Goal: Task Accomplishment & Management: Use online tool/utility

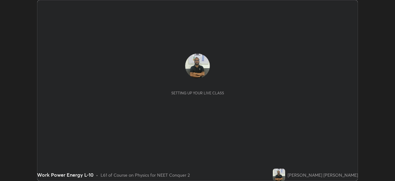
scroll to position [181, 395]
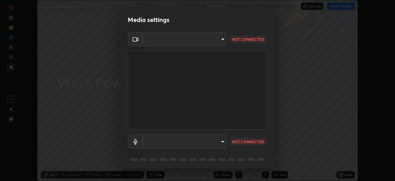
type input "e68af464f7f9ec2662c8dd58f0462b2d9bd4a3adfc91c634b4d9ed550f7d79d6"
type input "communications"
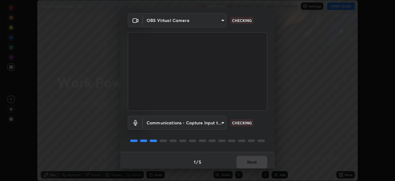
scroll to position [22, 0]
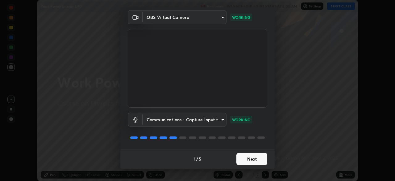
click at [251, 155] on button "Next" at bounding box center [251, 158] width 31 height 12
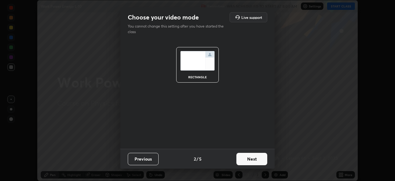
scroll to position [0, 0]
click at [251, 157] on button "Next" at bounding box center [251, 158] width 31 height 12
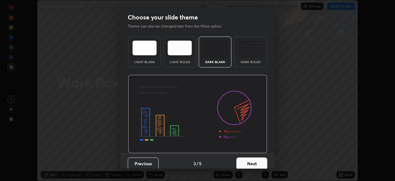
click at [251, 158] on button "Next" at bounding box center [251, 163] width 31 height 12
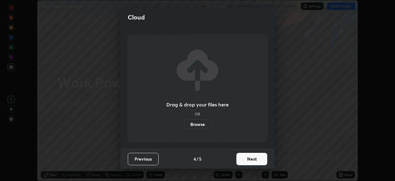
click at [251, 158] on button "Next" at bounding box center [251, 158] width 31 height 12
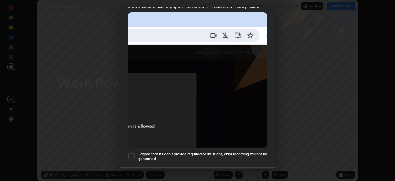
scroll to position [133, 0]
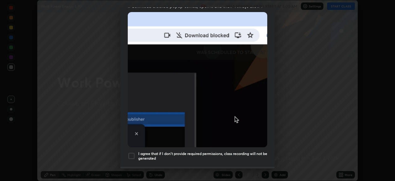
click at [133, 152] on div at bounding box center [131, 155] width 7 height 7
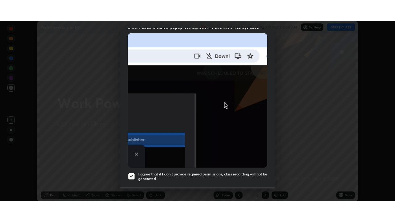
scroll to position [148, 0]
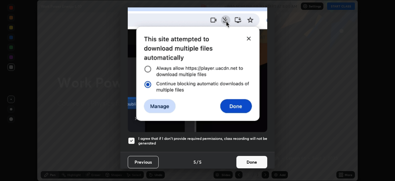
click at [251, 157] on button "Done" at bounding box center [251, 162] width 31 height 12
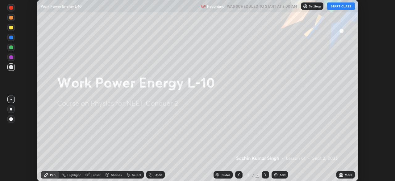
click at [340, 175] on icon at bounding box center [340, 176] width 2 height 2
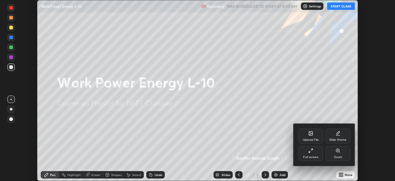
click at [317, 154] on div "Full screen" at bounding box center [310, 153] width 25 height 15
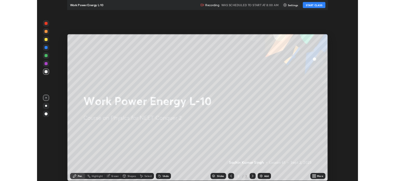
scroll to position [222, 395]
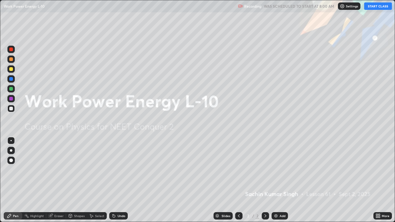
click at [374, 7] on button "START CLASS" at bounding box center [378, 5] width 28 height 7
click at [275, 180] on img at bounding box center [275, 216] width 5 height 5
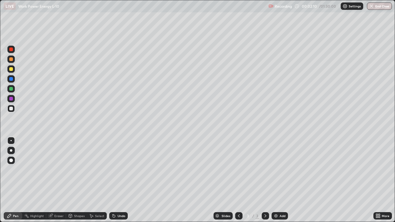
click at [61, 180] on div "Eraser" at bounding box center [58, 215] width 9 height 3
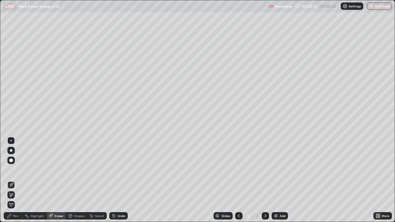
click at [16, 180] on div "Pen" at bounding box center [16, 215] width 6 height 3
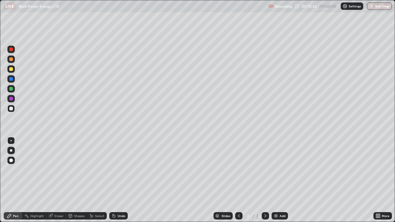
click at [62, 180] on div "Eraser" at bounding box center [58, 215] width 9 height 3
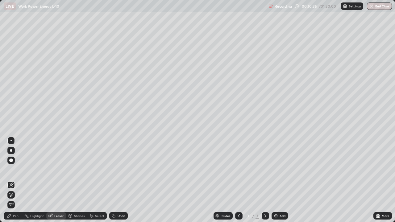
click at [19, 180] on div "Pen" at bounding box center [13, 215] width 19 height 7
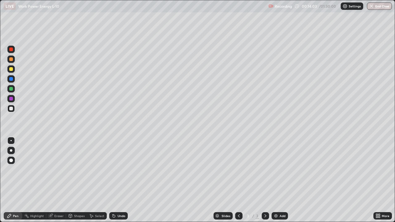
click at [280, 180] on div "Add" at bounding box center [283, 215] width 6 height 3
click at [277, 180] on img at bounding box center [275, 216] width 5 height 5
click at [348, 180] on div "Slides 5 / 5 Add" at bounding box center [251, 216] width 246 height 12
click at [57, 180] on div "Eraser" at bounding box center [58, 215] width 9 height 3
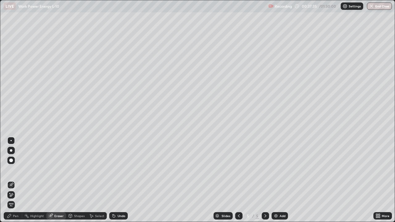
click at [78, 180] on div "Shapes" at bounding box center [79, 215] width 10 height 3
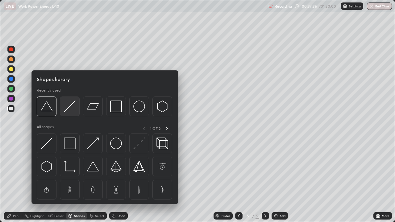
click at [69, 109] on img at bounding box center [70, 107] width 12 height 12
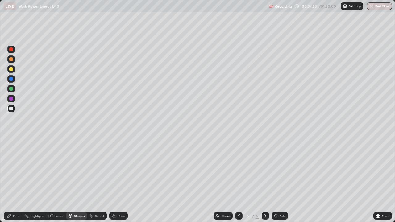
click at [16, 180] on div "Pen" at bounding box center [16, 215] width 6 height 3
click at [77, 180] on div "Shapes" at bounding box center [79, 215] width 10 height 3
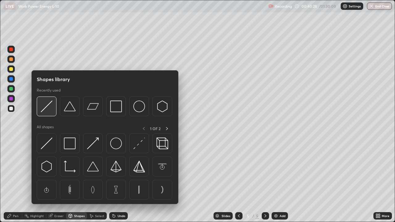
click at [51, 108] on img at bounding box center [47, 107] width 12 height 12
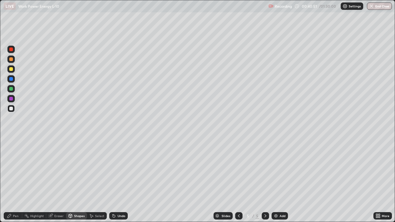
click at [16, 180] on div "Pen" at bounding box center [13, 215] width 19 height 7
click at [60, 180] on div "Eraser" at bounding box center [58, 215] width 9 height 3
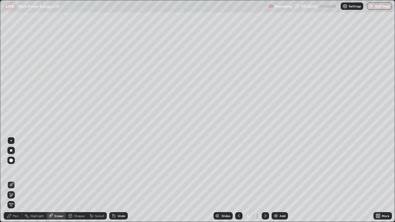
click at [16, 180] on div "Pen" at bounding box center [16, 215] width 6 height 3
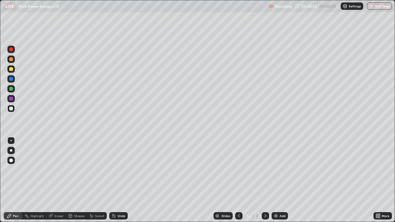
click at [275, 180] on img at bounding box center [275, 216] width 5 height 5
click at [60, 180] on div "Eraser" at bounding box center [58, 215] width 9 height 3
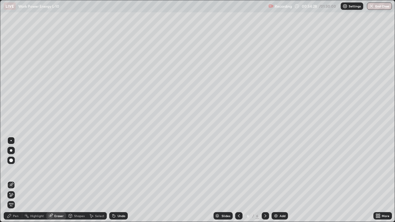
click at [16, 180] on div "Pen" at bounding box center [16, 215] width 6 height 3
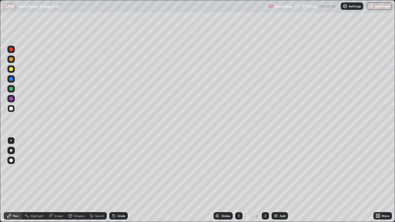
click at [276, 180] on img at bounding box center [275, 216] width 5 height 5
click at [59, 180] on div "Eraser" at bounding box center [58, 215] width 9 height 3
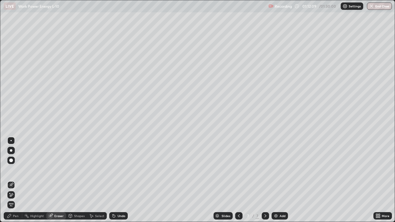
click at [16, 180] on div "Pen" at bounding box center [16, 215] width 6 height 3
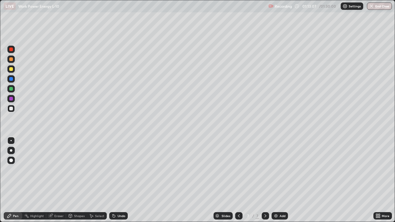
click at [60, 180] on div "Eraser" at bounding box center [56, 215] width 20 height 7
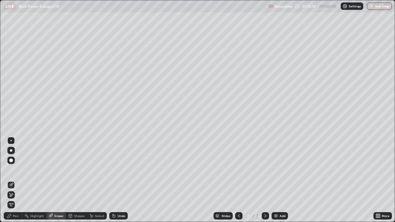
click at [16, 180] on div "Pen" at bounding box center [16, 215] width 6 height 3
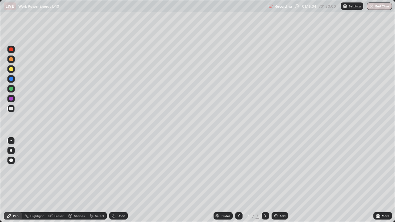
click at [10, 68] on div at bounding box center [11, 69] width 4 height 4
click at [380, 6] on button "End Class" at bounding box center [379, 5] width 25 height 7
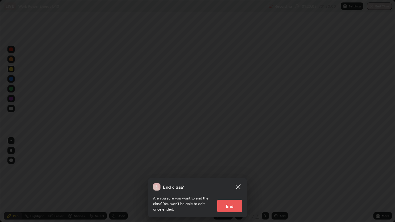
click at [237, 180] on button "End" at bounding box center [229, 206] width 25 height 12
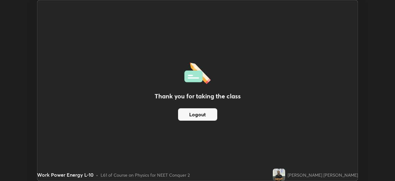
scroll to position [30675, 30460]
